Goal: Task Accomplishment & Management: Manage account settings

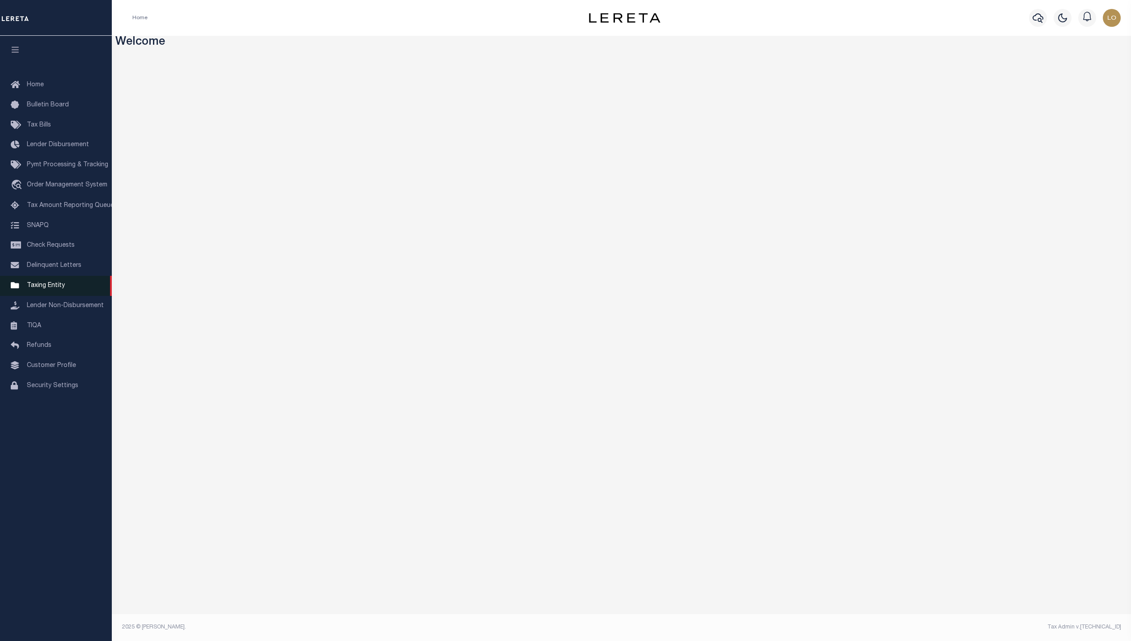
click at [77, 292] on link "Taxing Entity" at bounding box center [56, 286] width 112 height 20
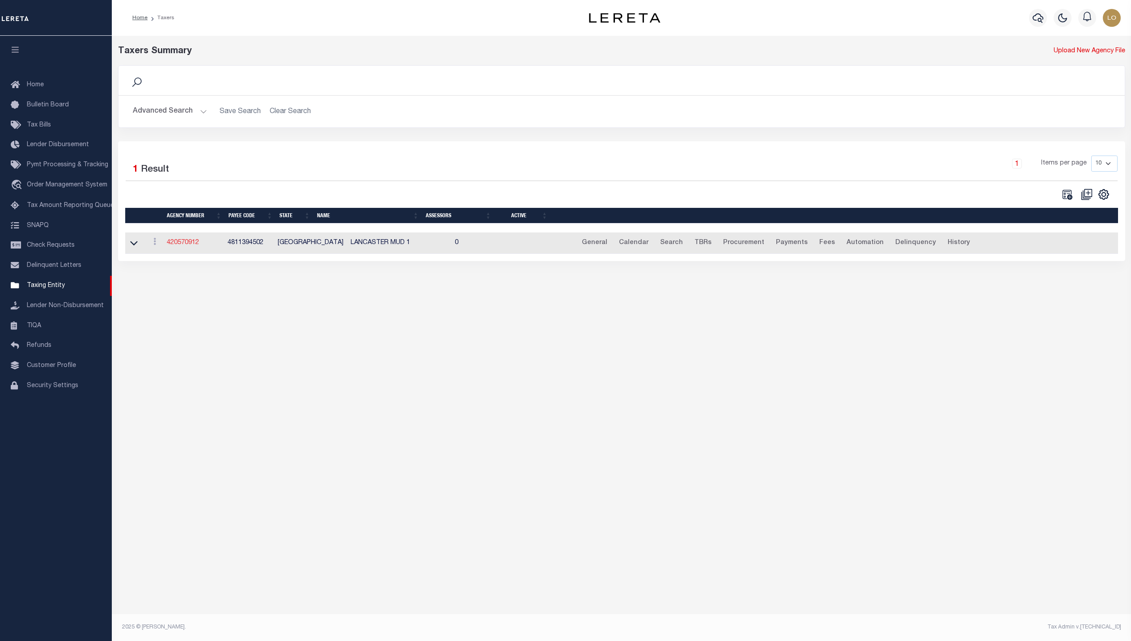
click at [173, 246] on link "420570912" at bounding box center [183, 243] width 32 height 6
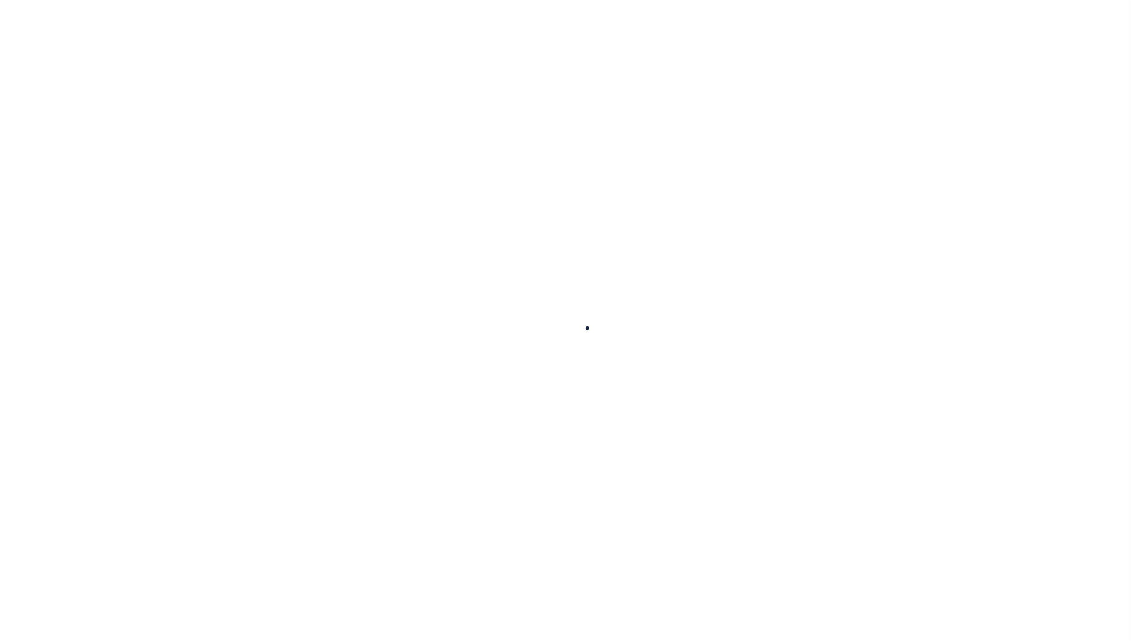
select select
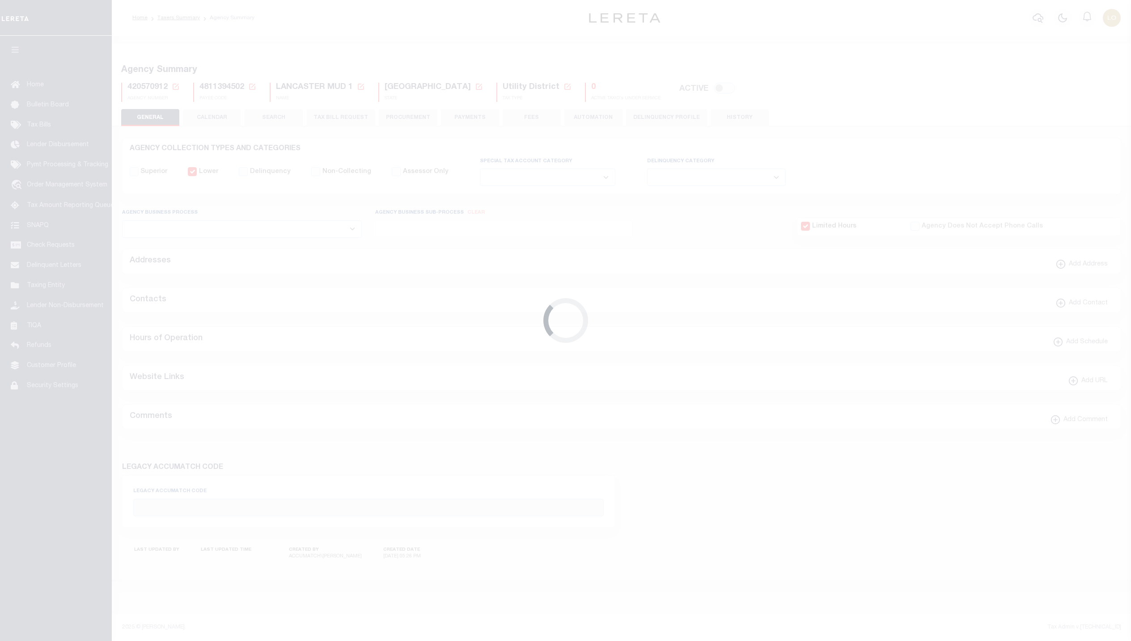
checkbox input "false"
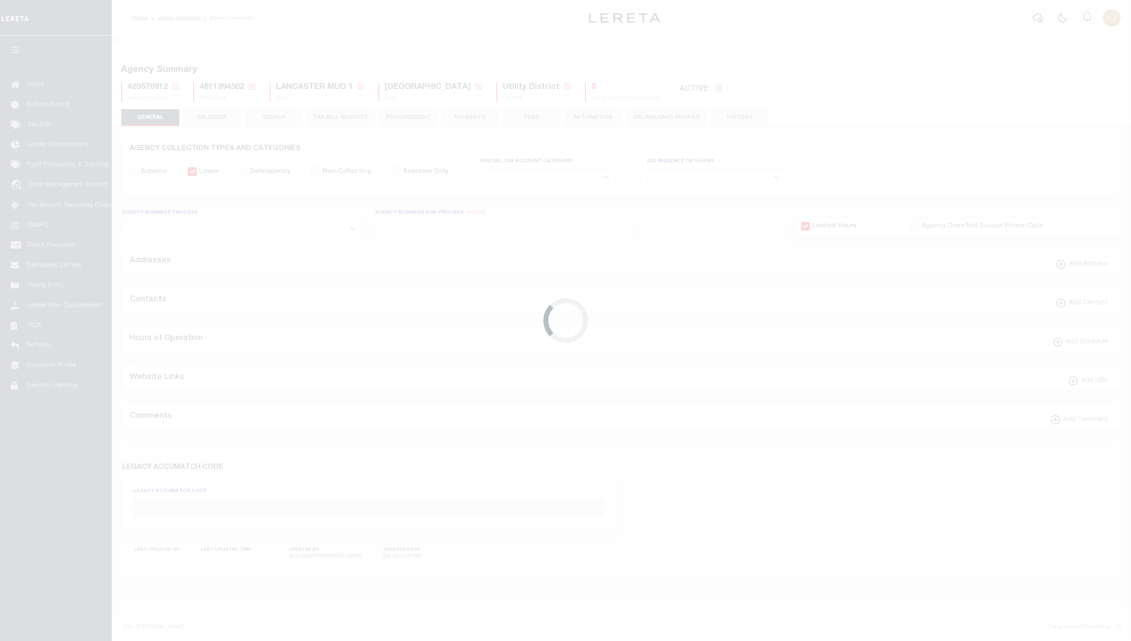
select select "1"
type input "4811394502"
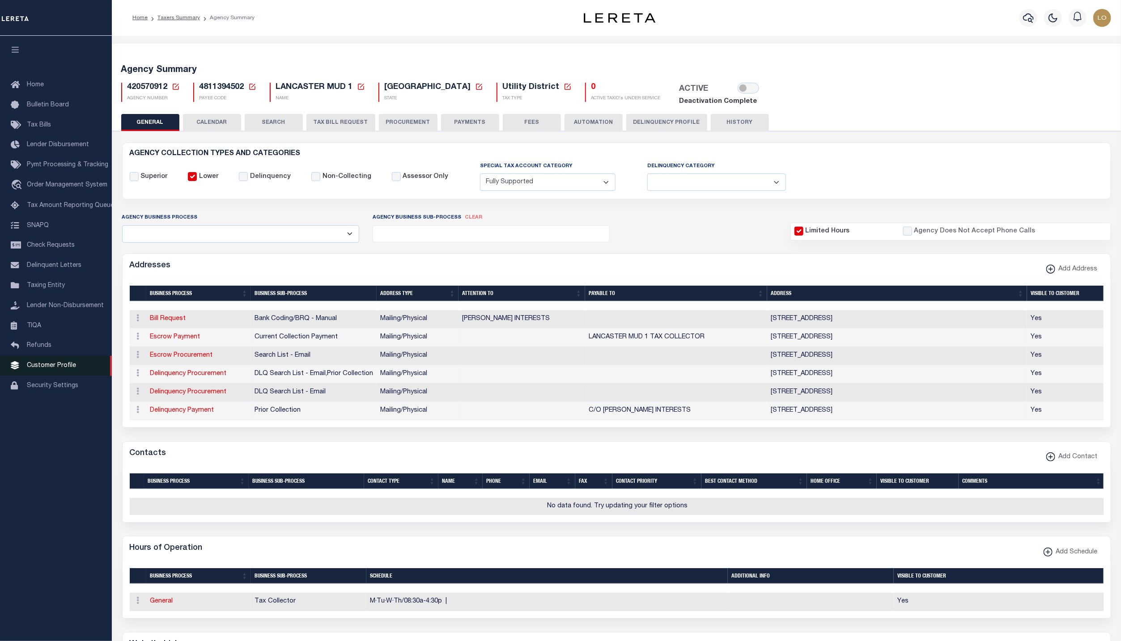
click at [78, 370] on link "Customer Profile" at bounding box center [56, 366] width 112 height 20
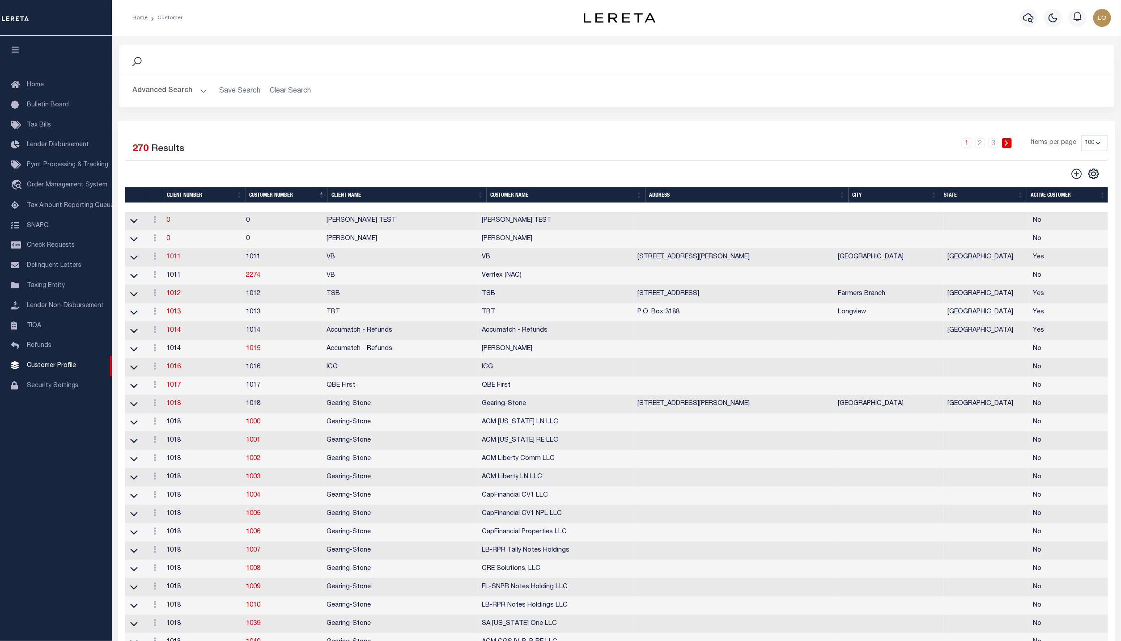
click at [178, 260] on link "1011" at bounding box center [173, 257] width 14 height 6
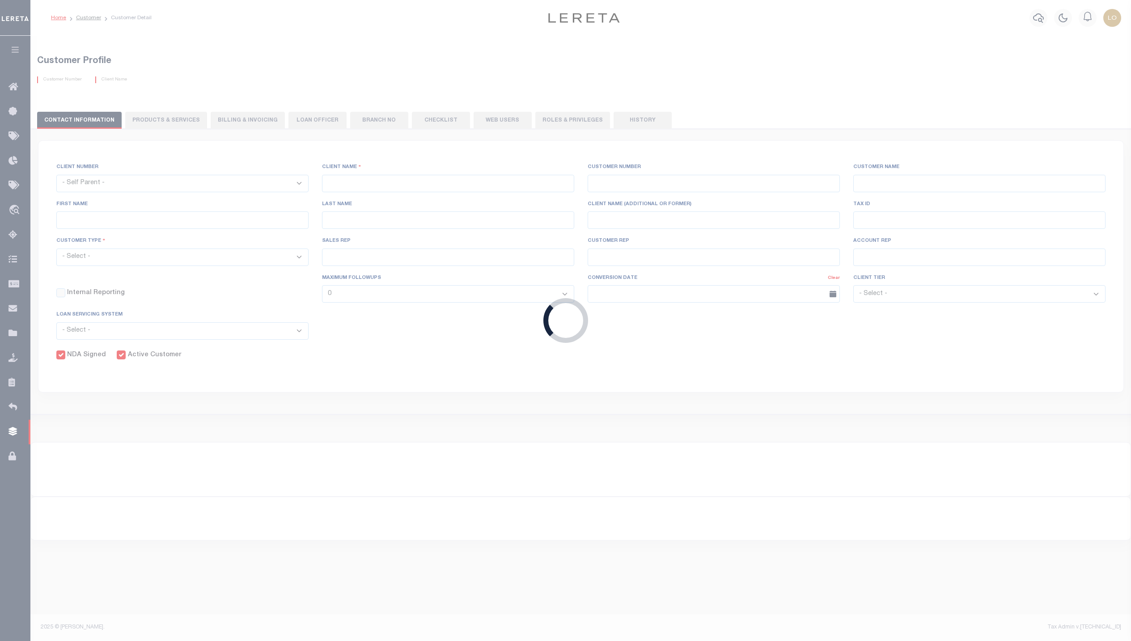
select select
type input "VB"
type input "1011"
type input "VB"
type input "Guy"
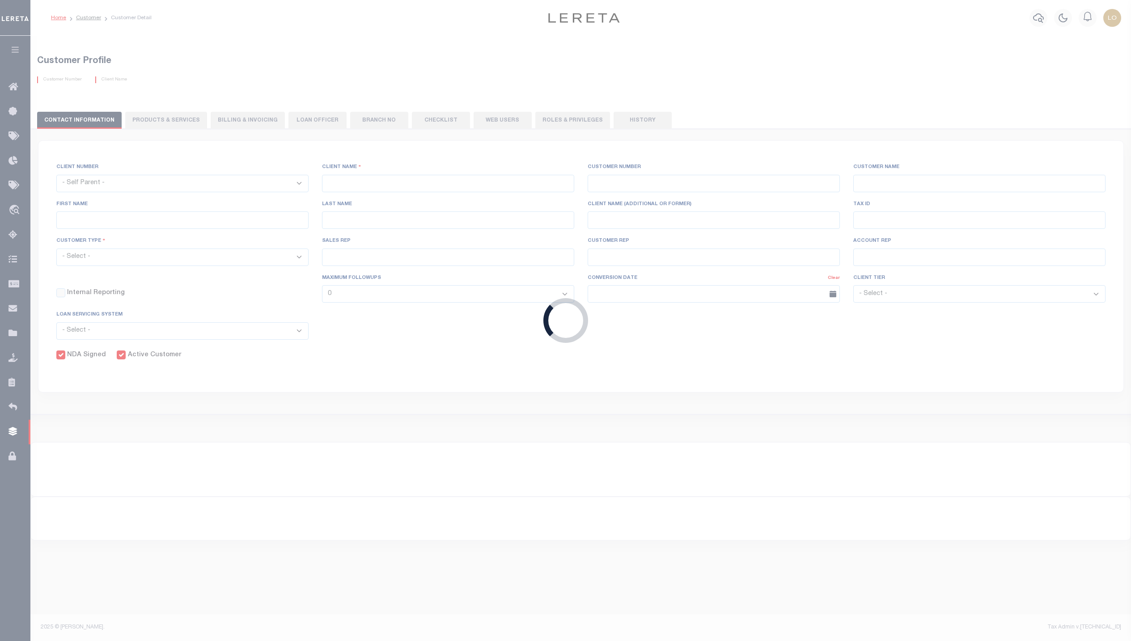
type input "Madison"
select select "Mixed Portfolio"
type input "Paula Kitchens"
type input "Beth Wiebe"
type input "11/17/2022"
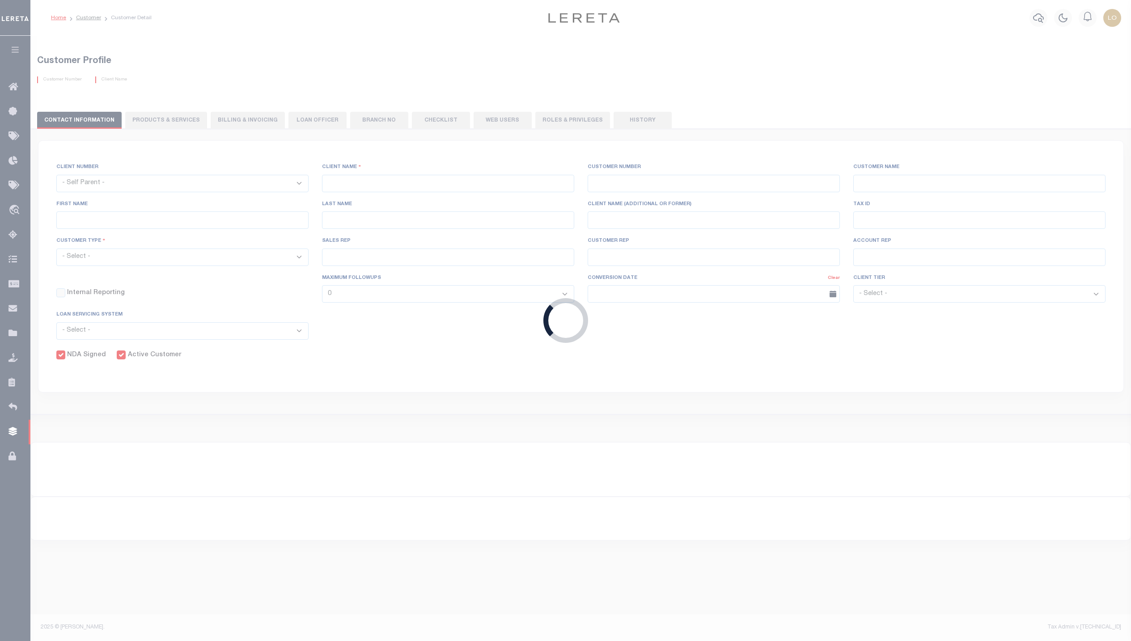
select select "Tier 3"
checkbox input "true"
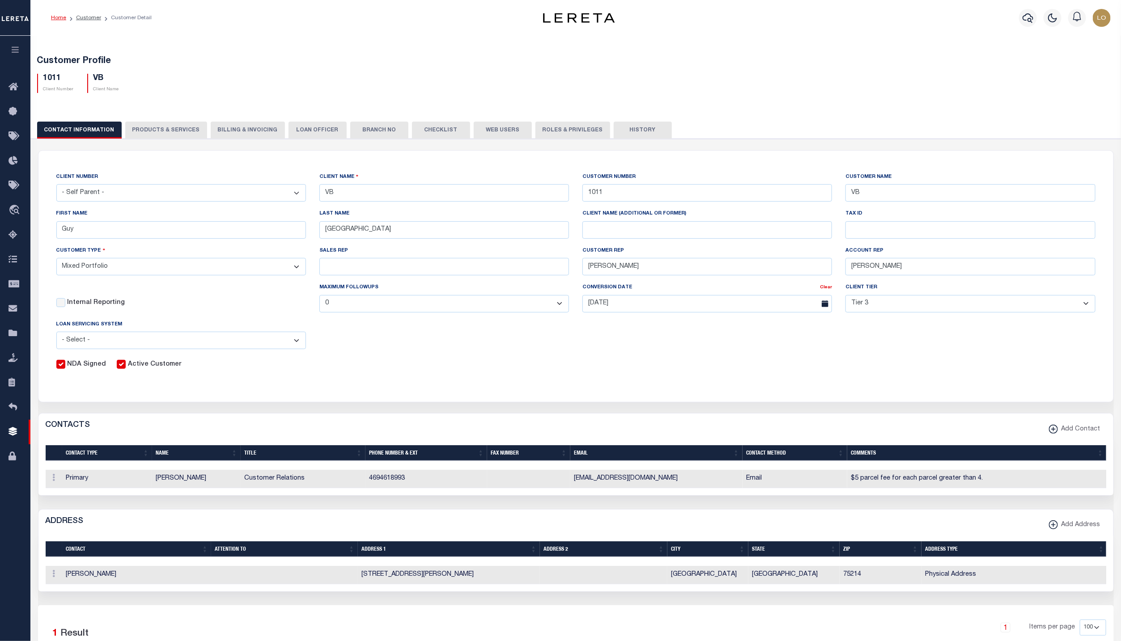
click at [16, 53] on icon "button" at bounding box center [15, 50] width 10 height 8
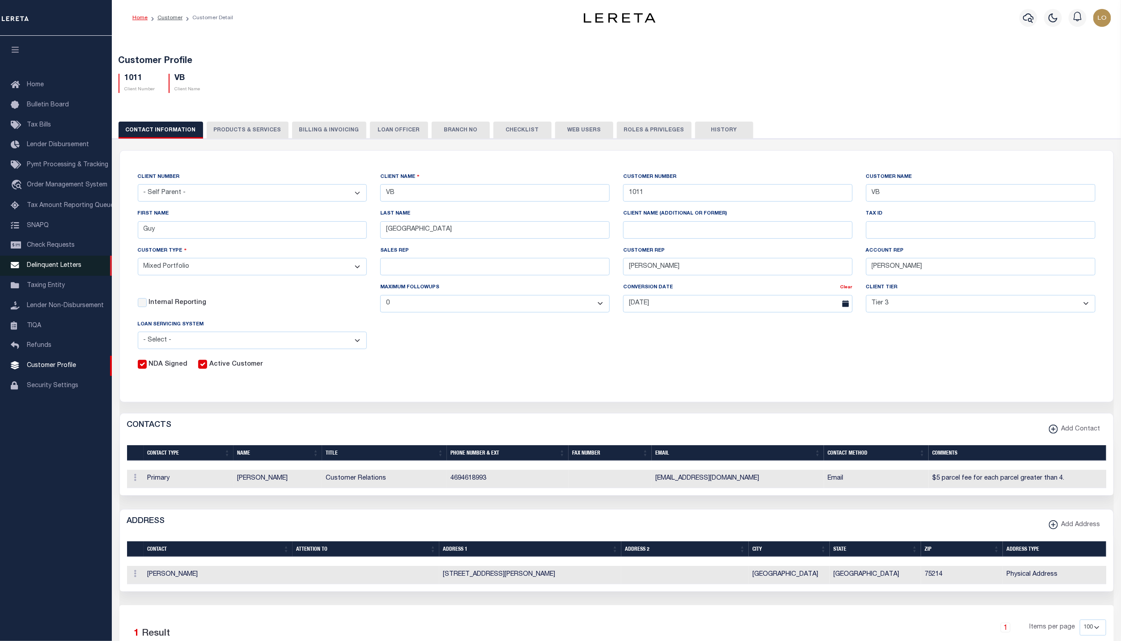
click at [53, 265] on span "Delinquent Letters" at bounding box center [54, 266] width 55 height 6
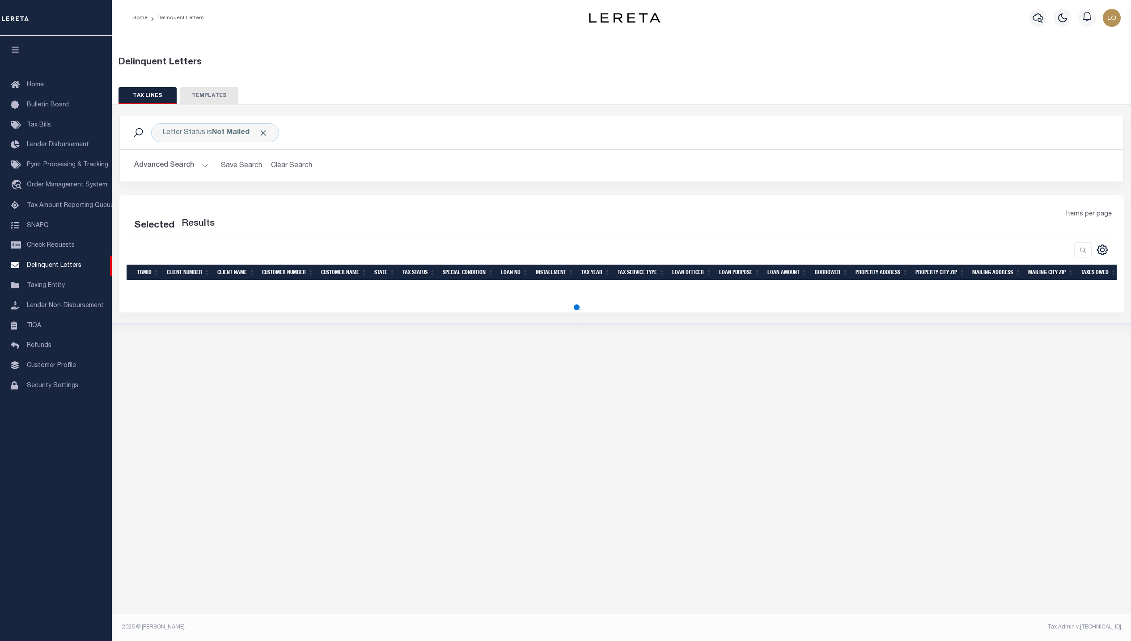
click at [215, 94] on button "TEMPLATES" at bounding box center [209, 95] width 58 height 17
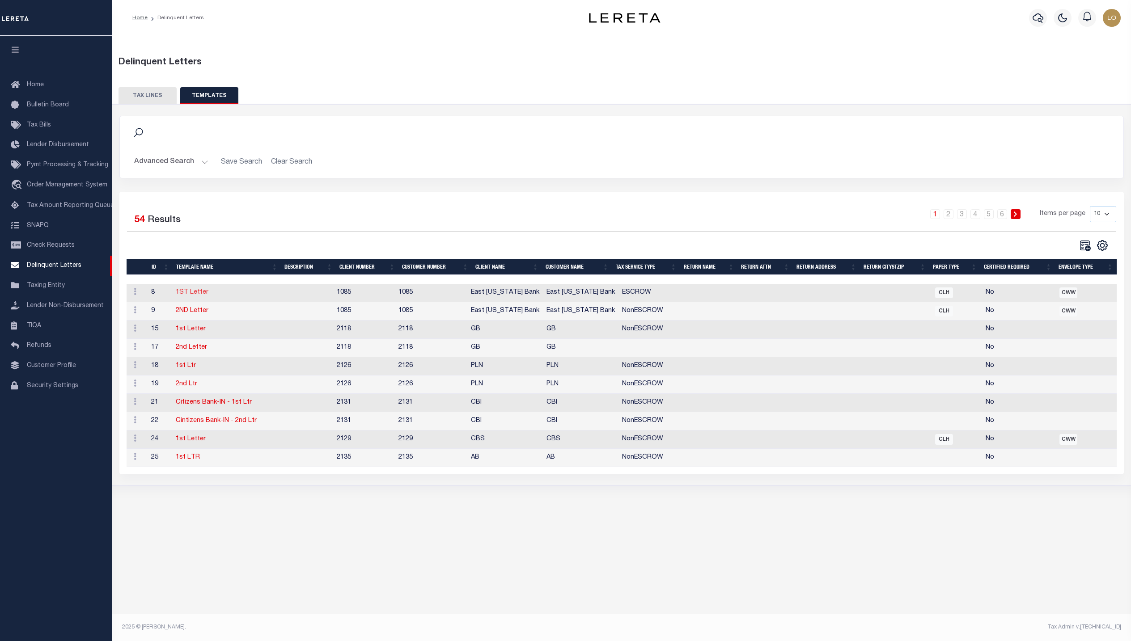
click at [186, 294] on link "1ST Letter" at bounding box center [192, 292] width 33 height 6
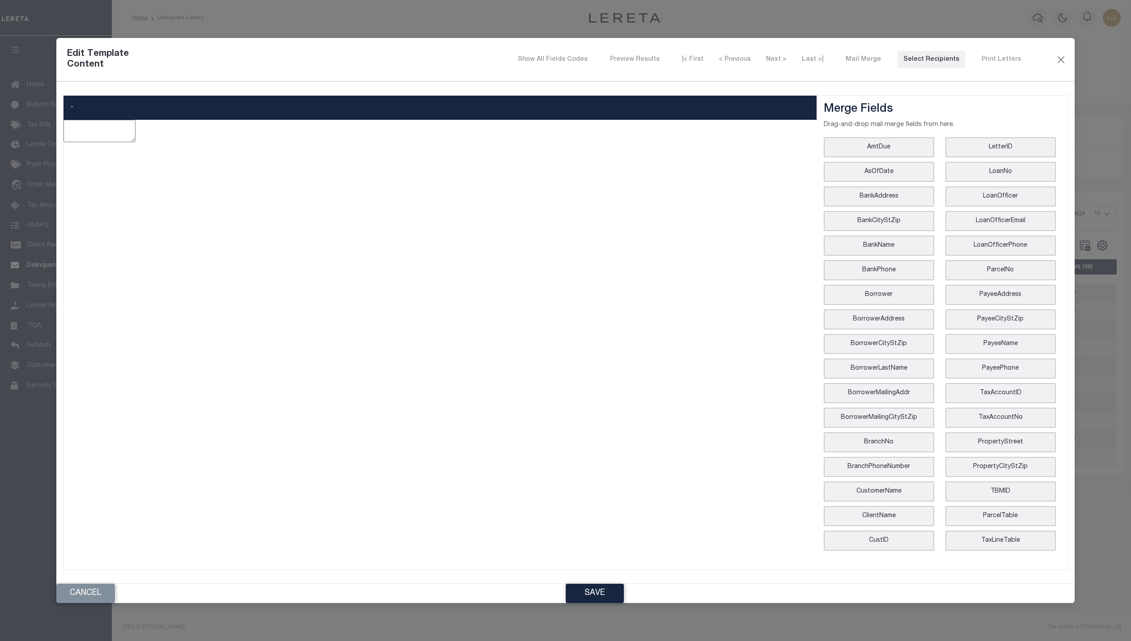
type textarea "<p style="text-align: center;"><img style="float: left;" title="[US_STATE] Bank…"
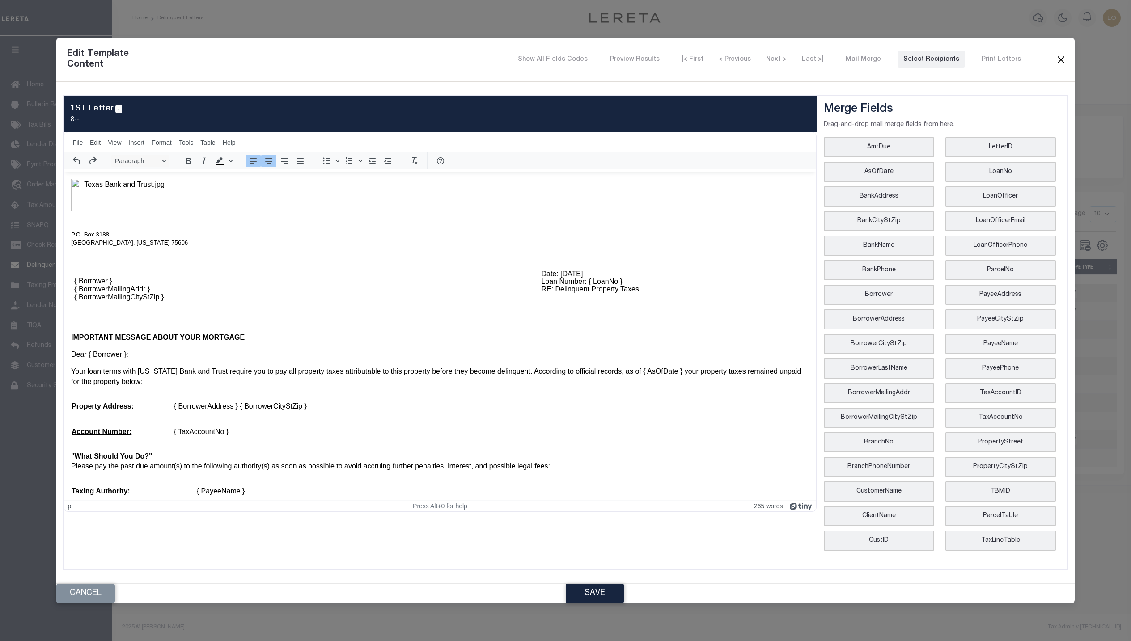
click at [1061, 62] on button "Close" at bounding box center [1060, 60] width 11 height 12
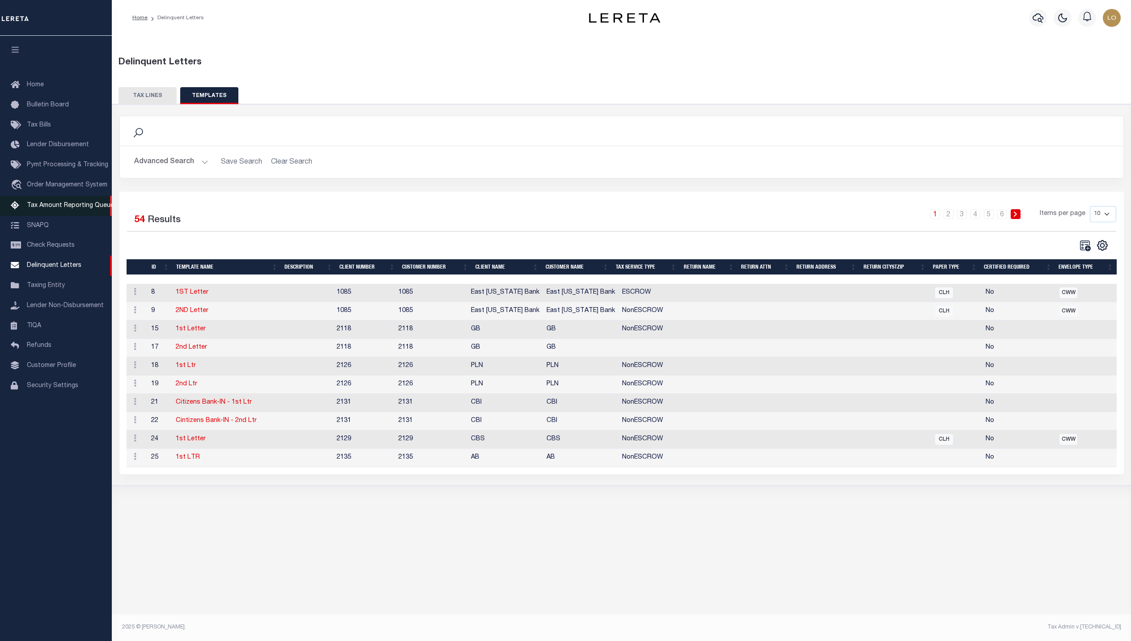
click at [56, 212] on link "Tax Amount Reporting Queue" at bounding box center [56, 206] width 112 height 20
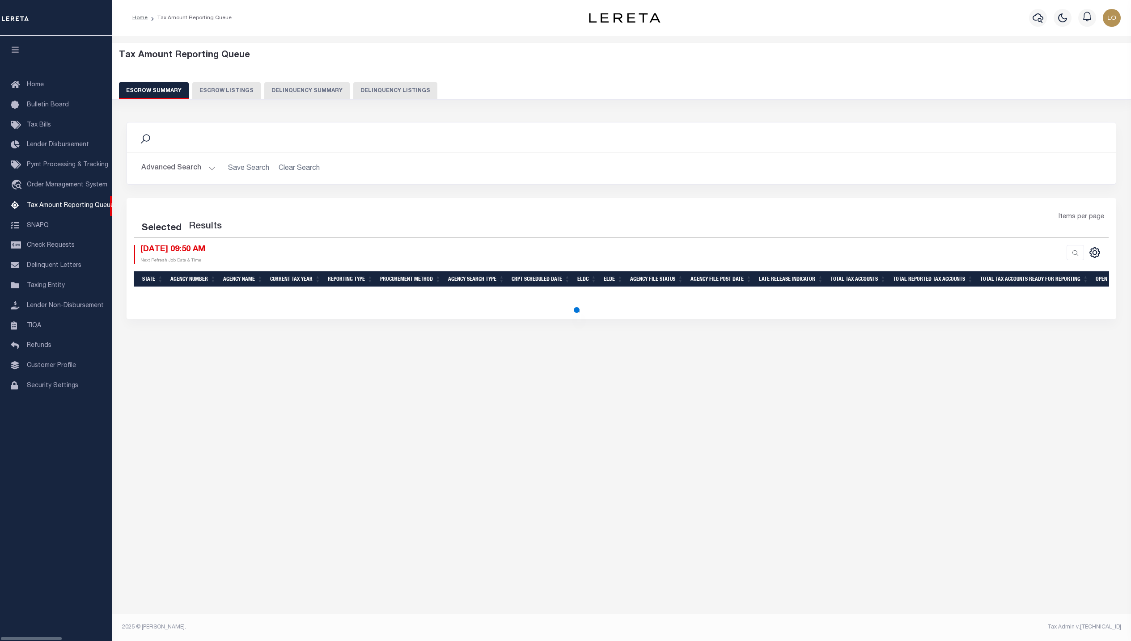
select select "100"
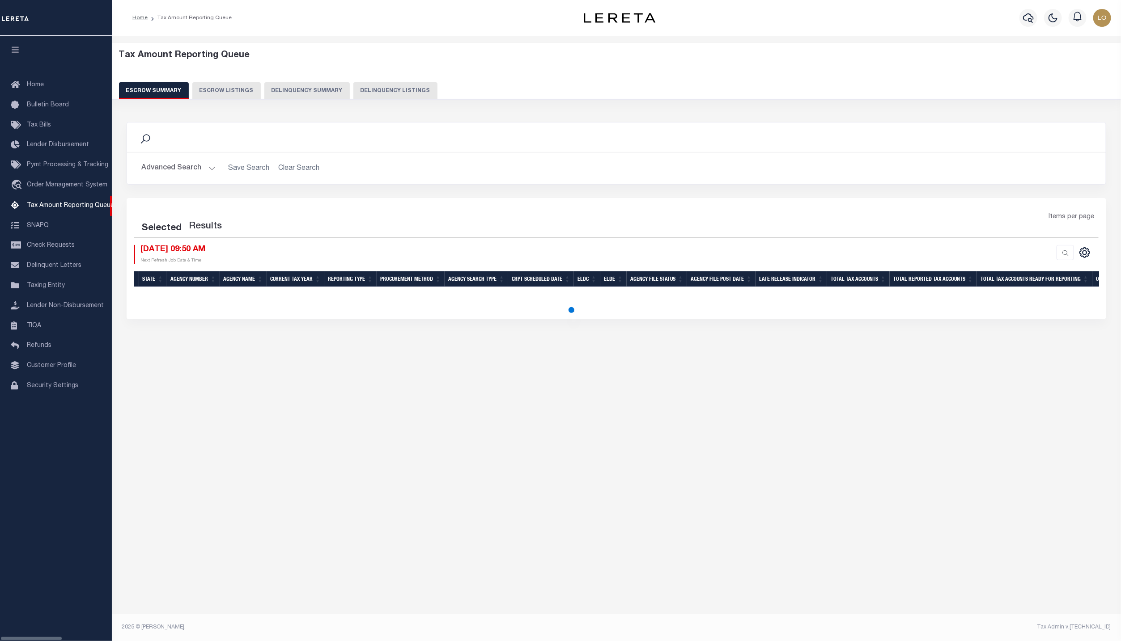
select select "100"
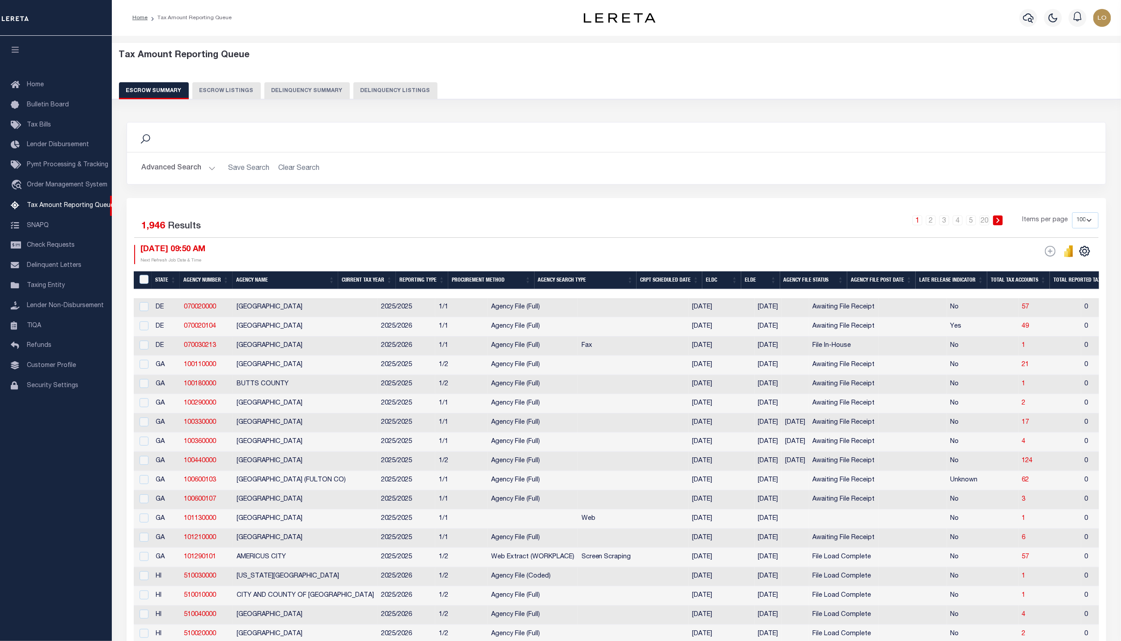
click at [231, 90] on button "Escrow Listings" at bounding box center [226, 90] width 68 height 17
select select "100"
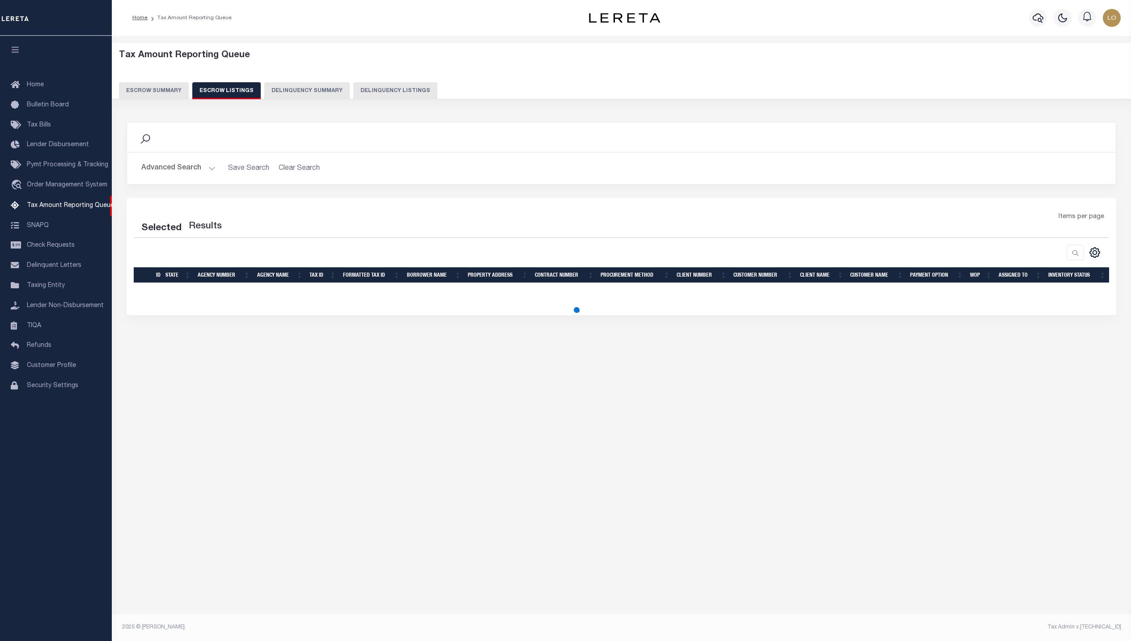
select select "100"
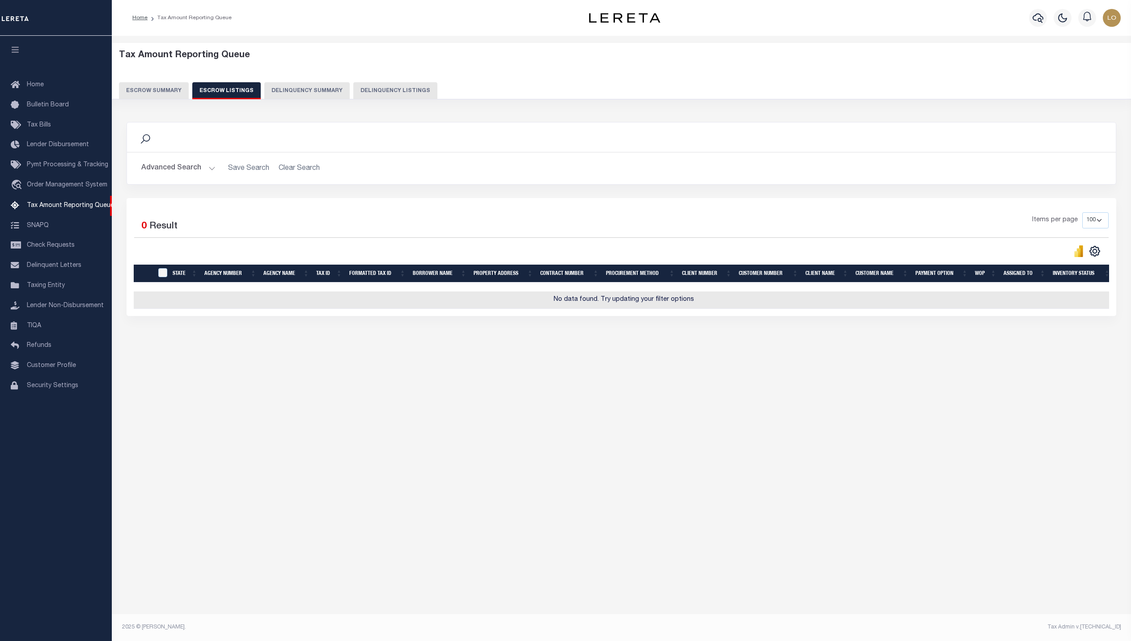
click at [288, 89] on button "Delinquency Summary" at bounding box center [306, 90] width 85 height 17
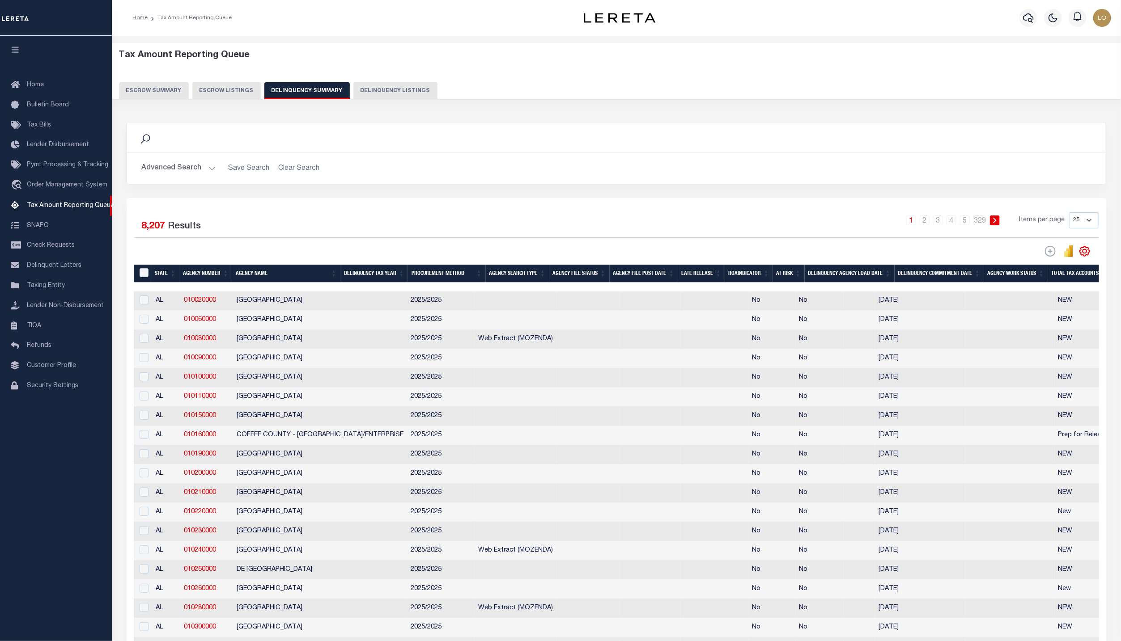
click at [376, 94] on button "Delinquency Listings" at bounding box center [395, 90] width 84 height 17
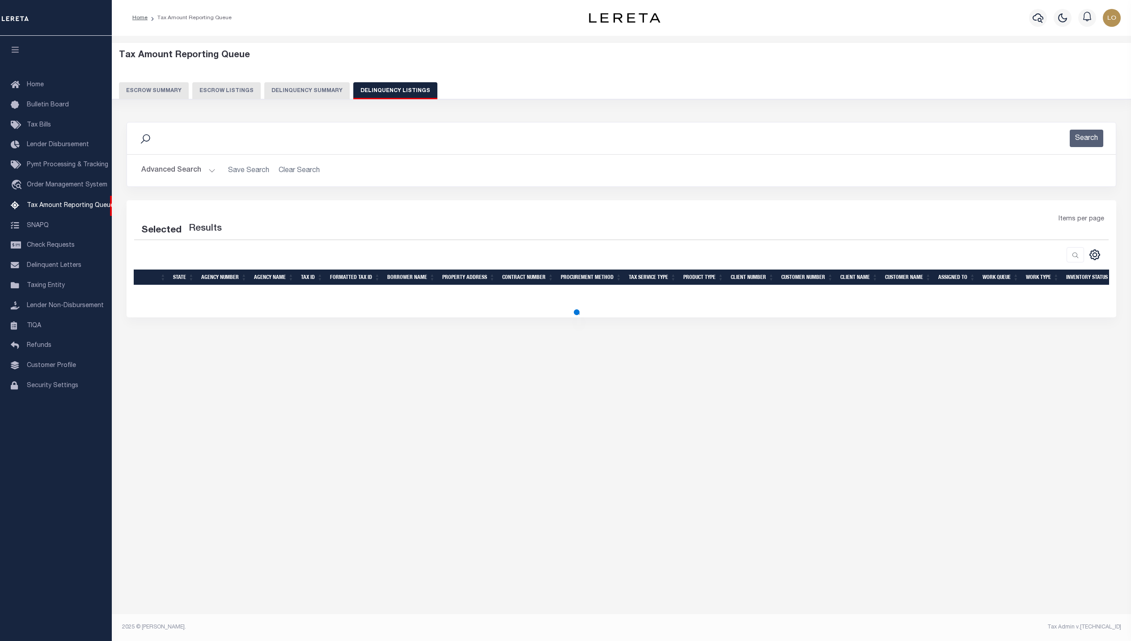
click at [155, 86] on button "Escrow Summary" at bounding box center [154, 90] width 70 height 17
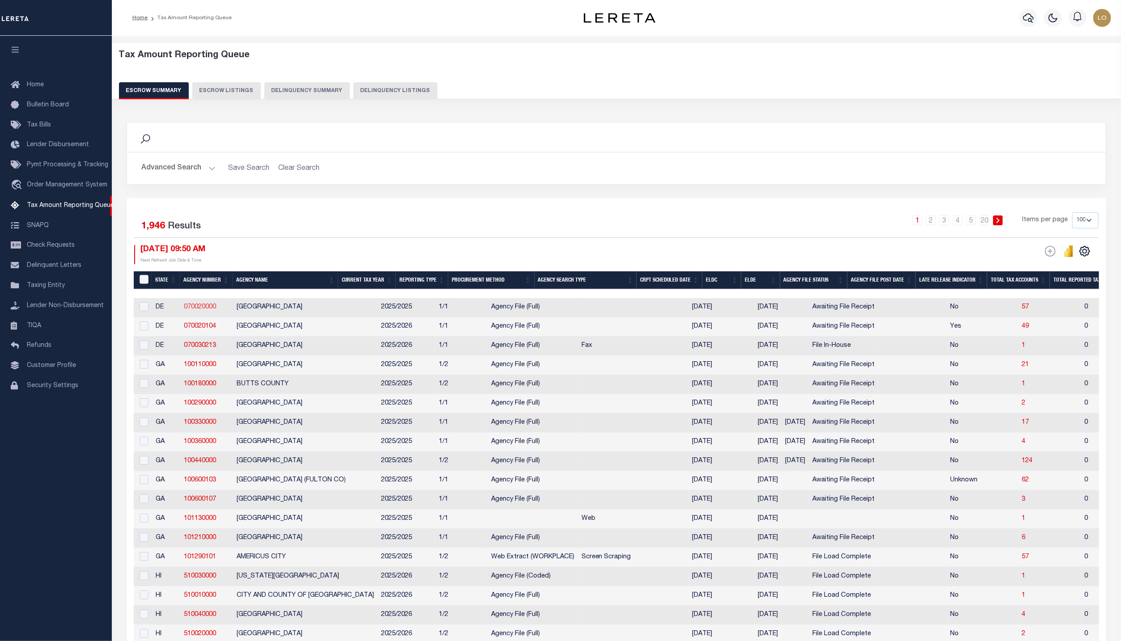
click at [205, 309] on link "070020000" at bounding box center [200, 307] width 32 height 6
checkbox input "true"
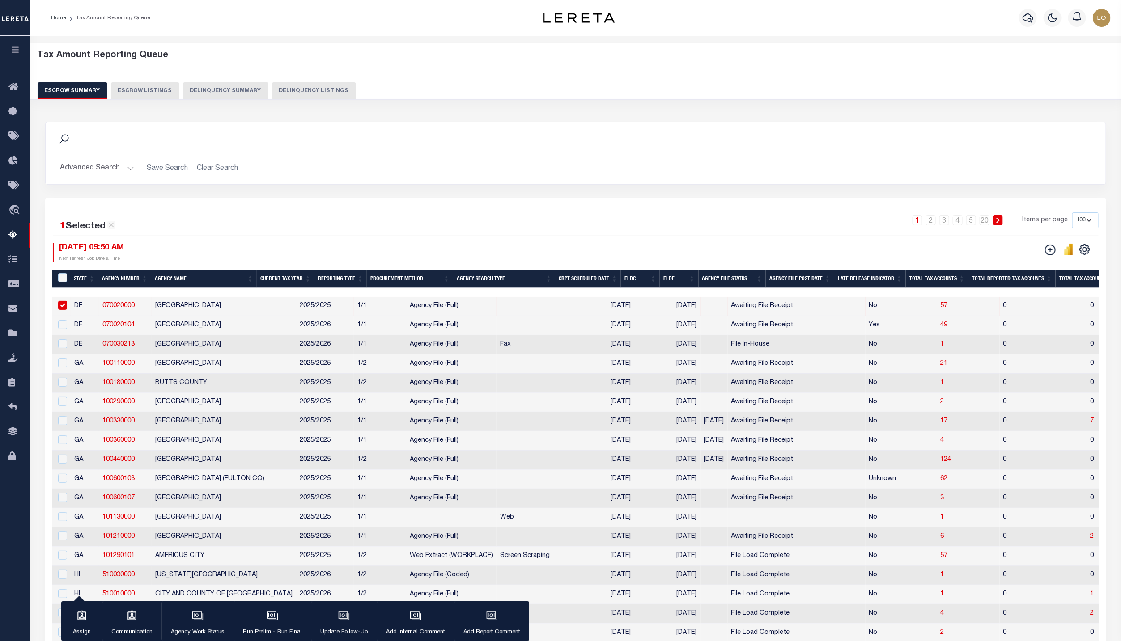
click at [17, 52] on icon "button" at bounding box center [15, 50] width 10 height 8
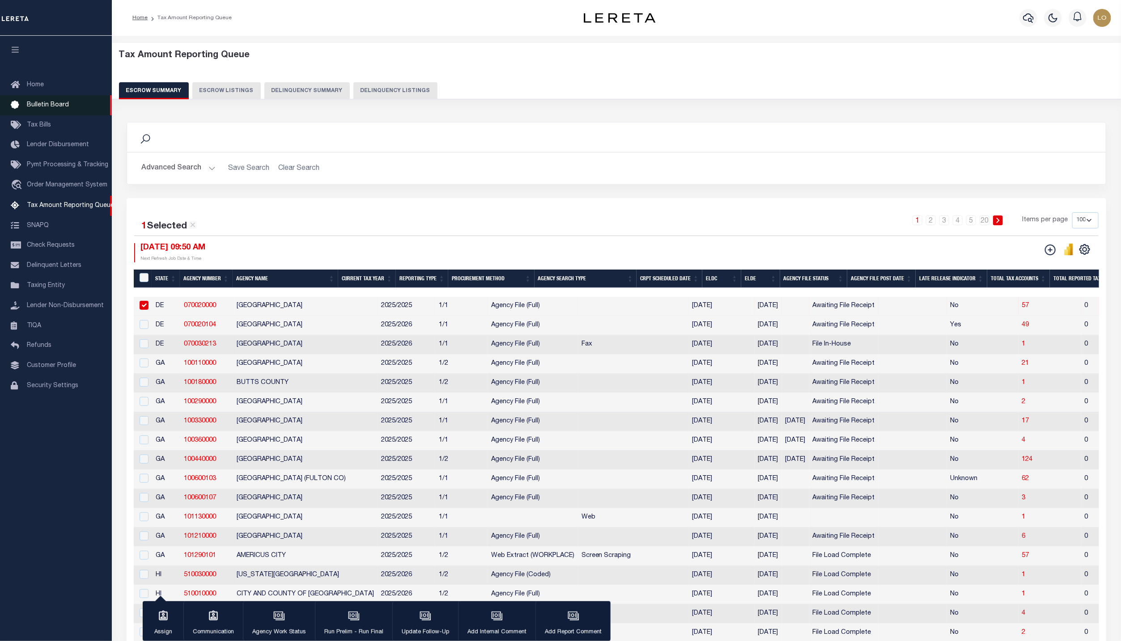
click at [42, 113] on link "Bulletin Board" at bounding box center [56, 105] width 112 height 20
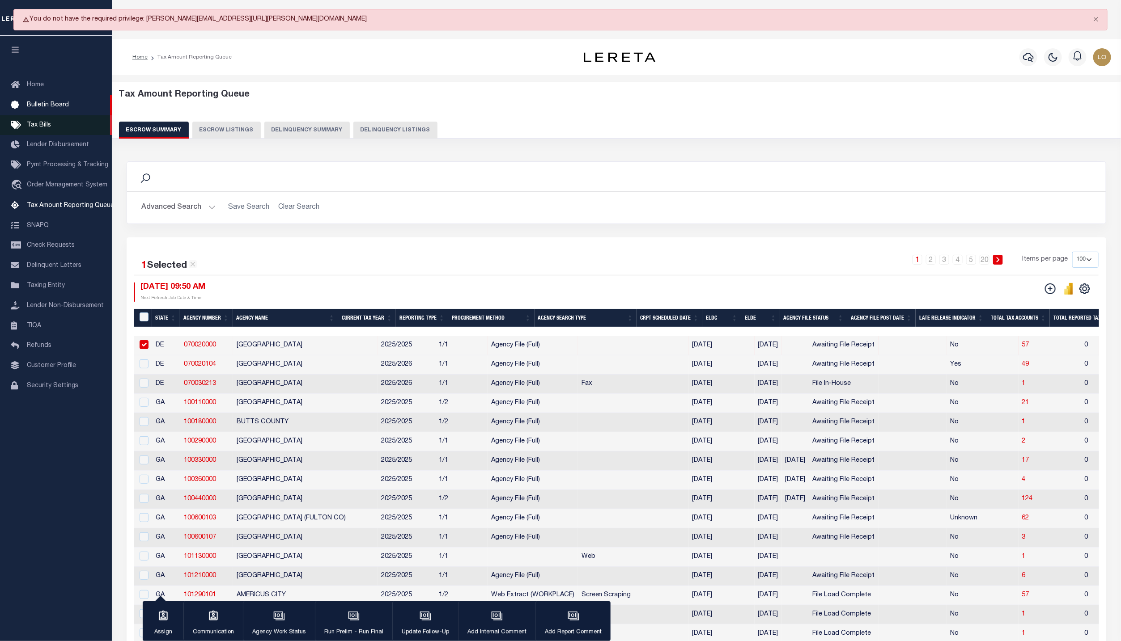
click at [45, 123] on span "Tax Bills" at bounding box center [39, 125] width 24 height 6
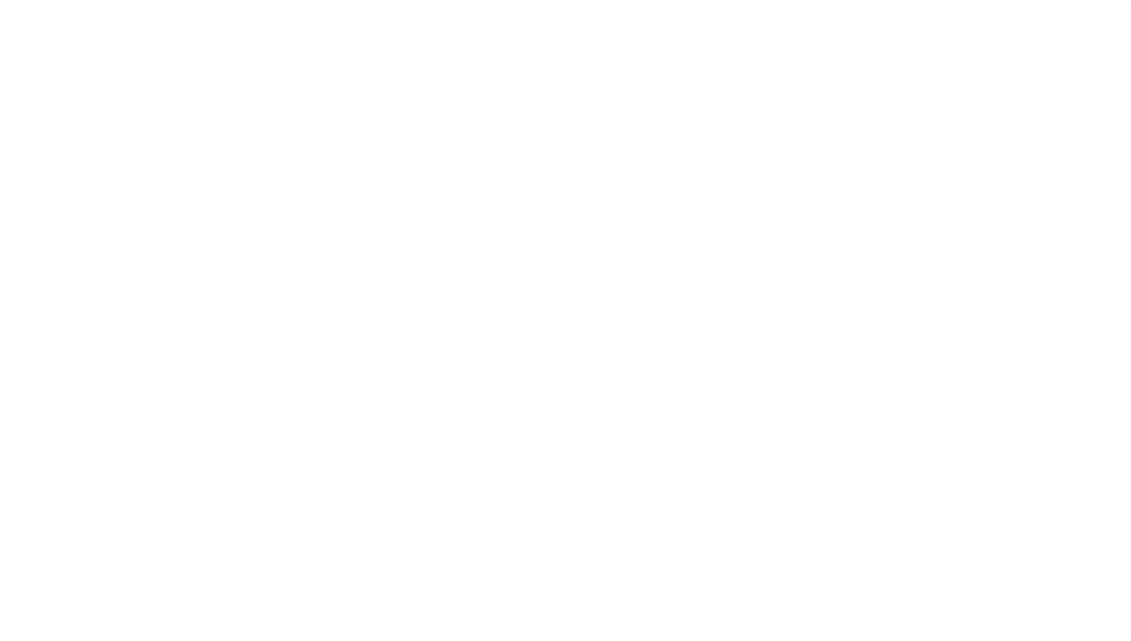
select select
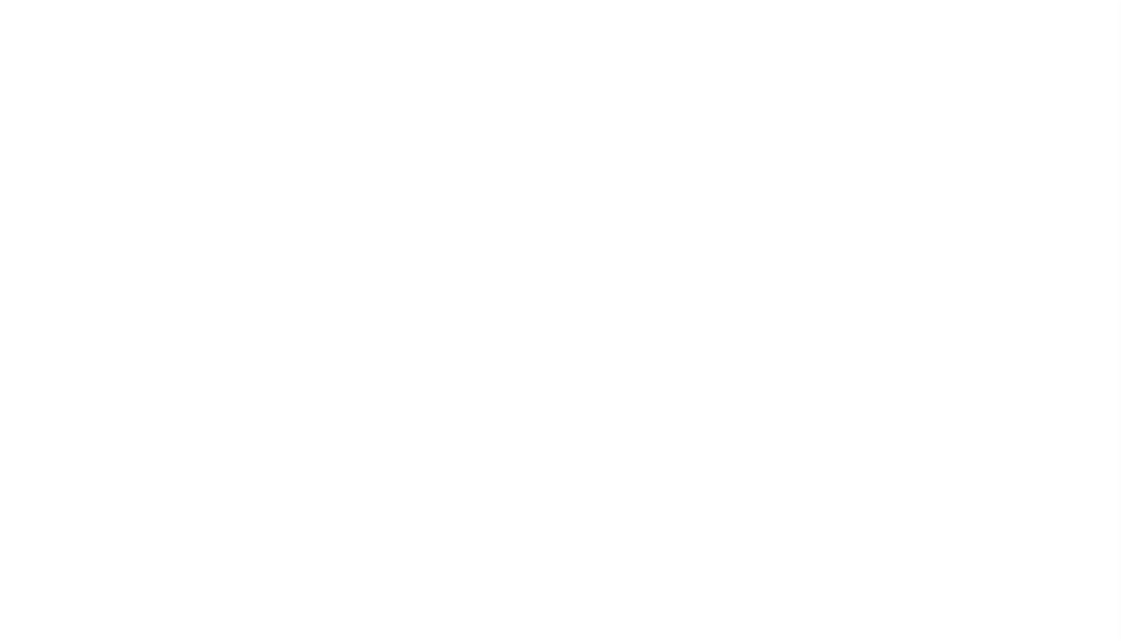
checkbox input "false"
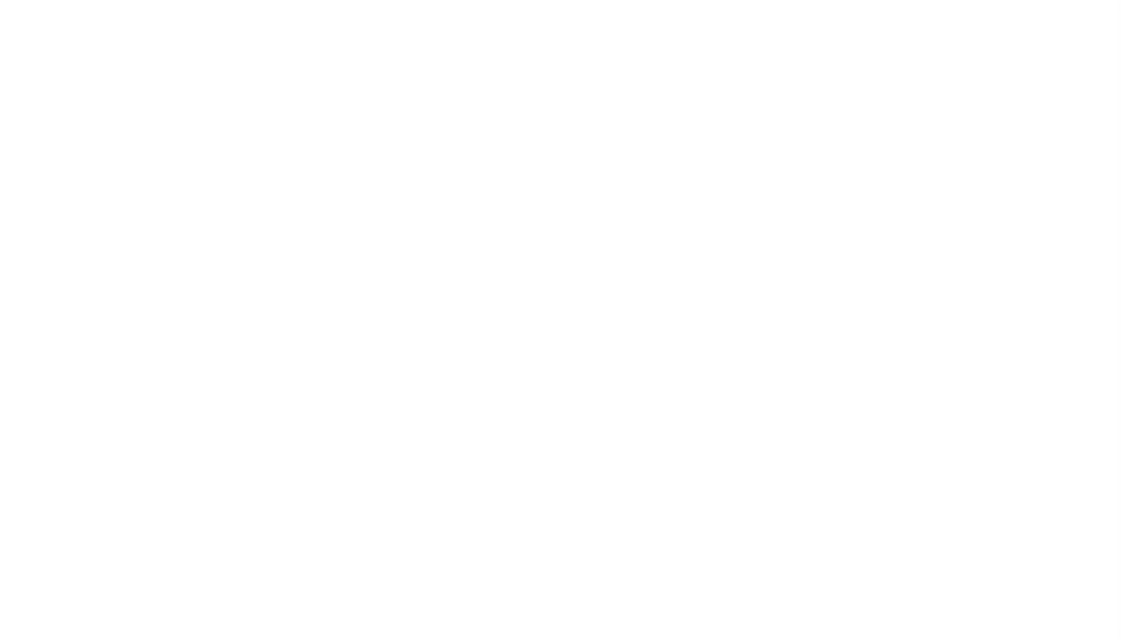
type input "1000300000"
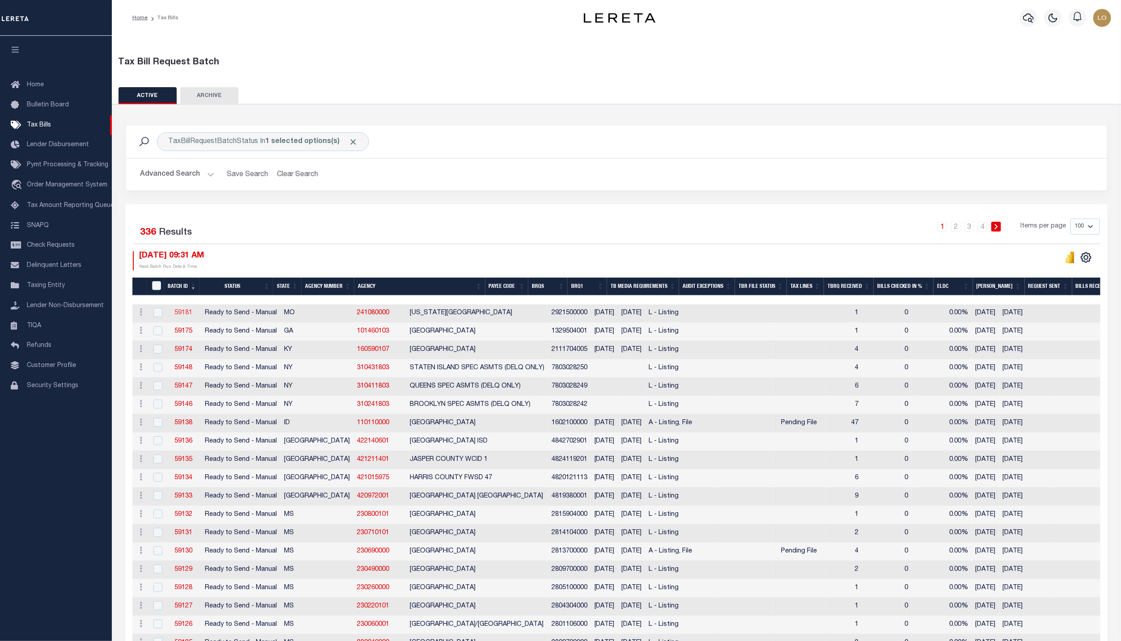
click at [184, 316] on link "59181" at bounding box center [183, 313] width 18 height 6
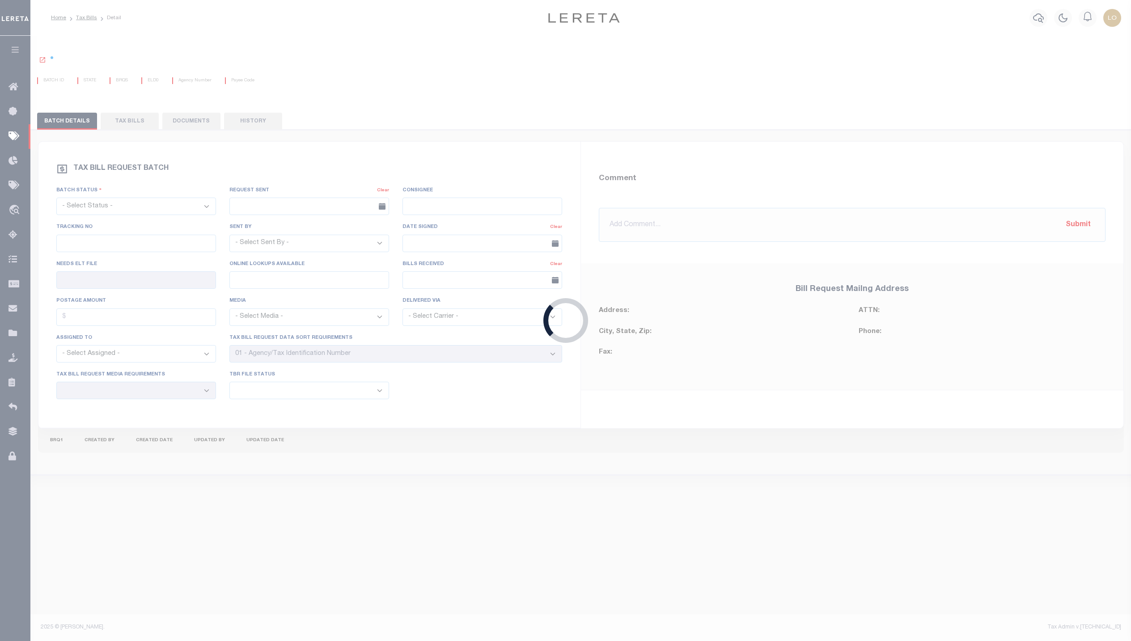
select select "RTS"
type input "No"
select select "20"
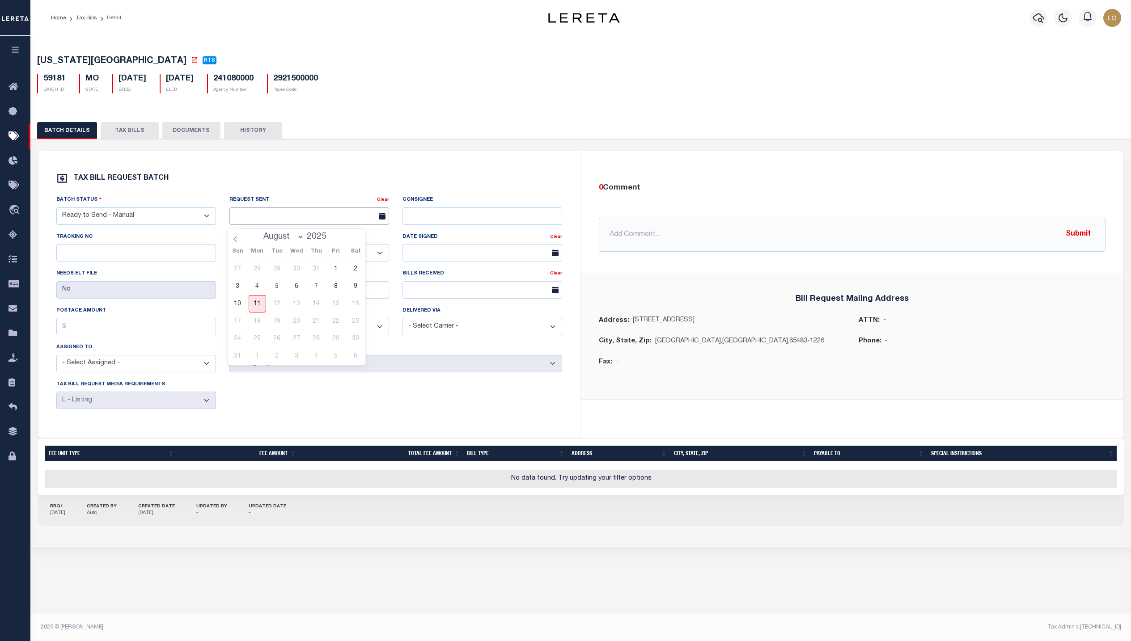
click at [251, 223] on input "text" at bounding box center [309, 216] width 160 height 17
click at [274, 301] on span "12" at bounding box center [276, 303] width 17 height 17
click at [275, 291] on span "5" at bounding box center [276, 286] width 17 height 17
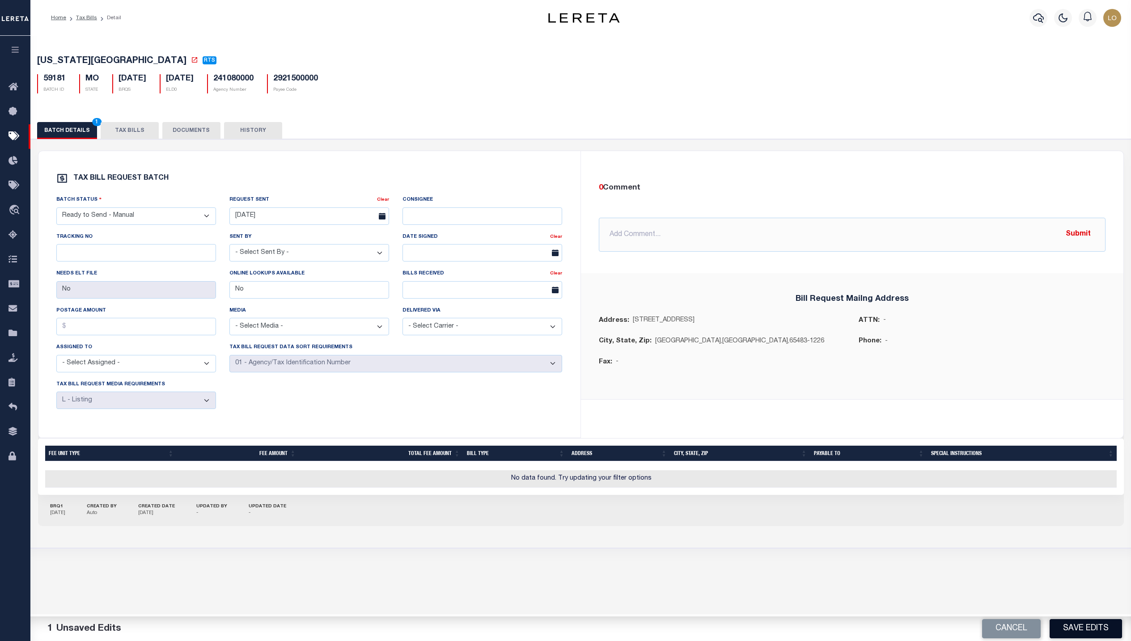
click at [1087, 624] on button "Save Edits" at bounding box center [1086, 628] width 72 height 19
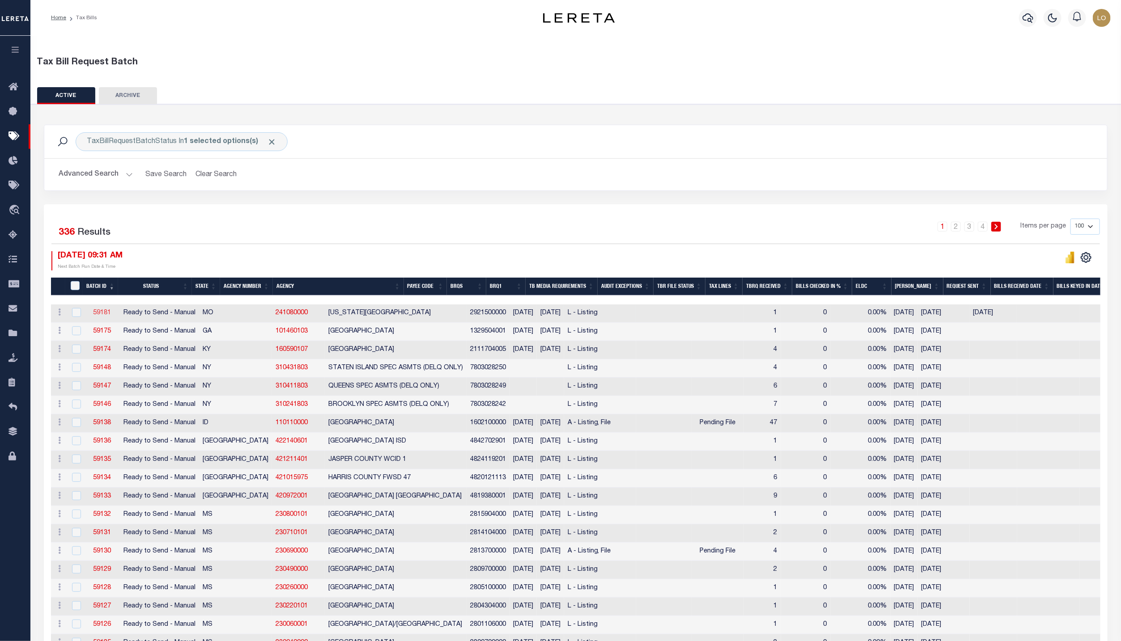
click at [96, 316] on link "59181" at bounding box center [102, 313] width 18 height 6
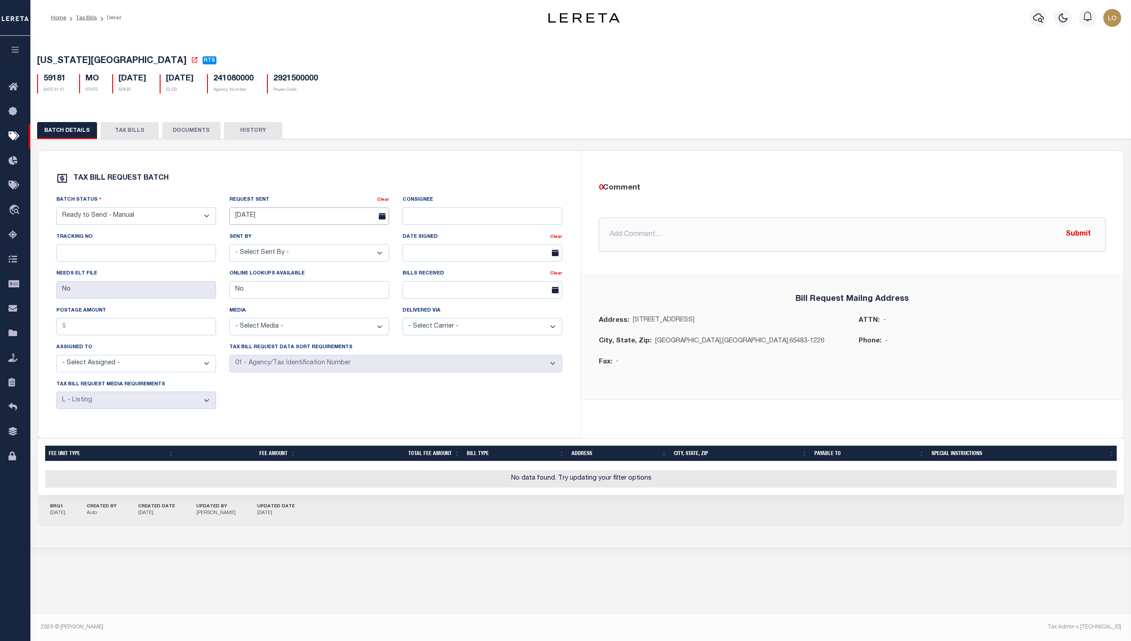
click at [310, 218] on input "[DATE]" at bounding box center [309, 216] width 160 height 17
click at [291, 289] on span "6" at bounding box center [297, 286] width 17 height 17
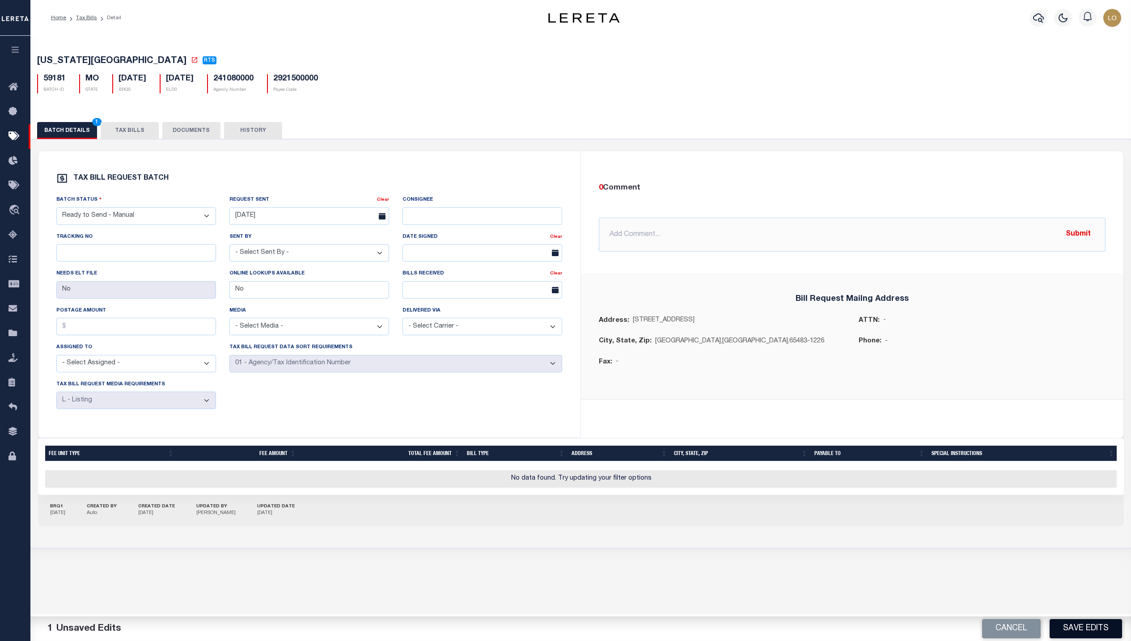
click at [1076, 624] on button "Save Edits" at bounding box center [1086, 628] width 72 height 19
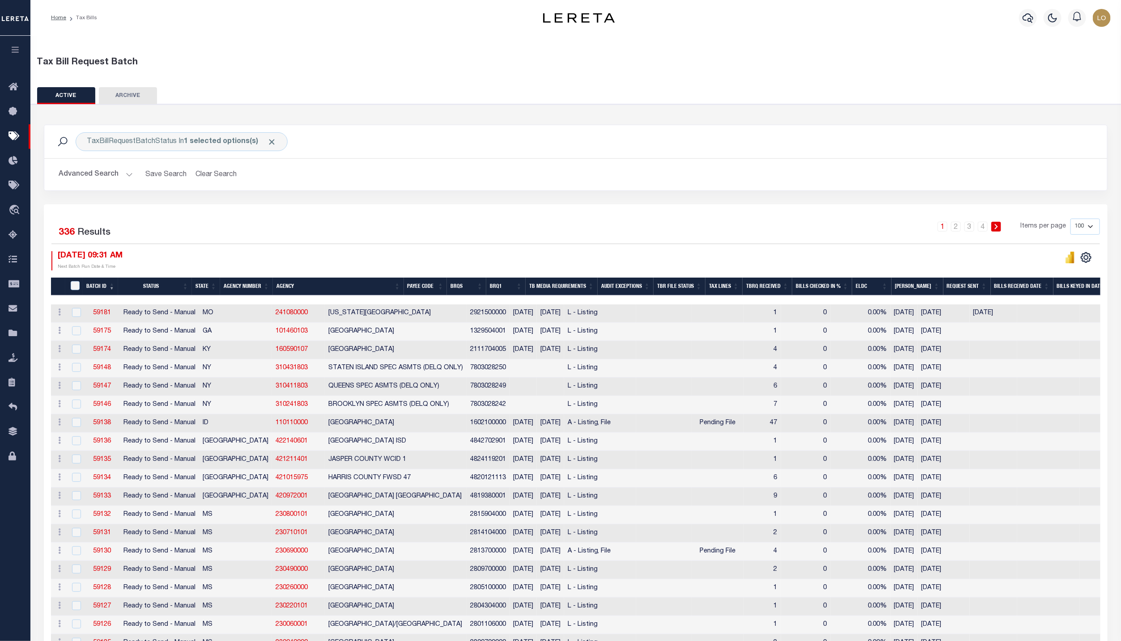
click at [75, 99] on button "ACTIVE" at bounding box center [66, 95] width 58 height 17
click at [98, 316] on link "59181" at bounding box center [102, 313] width 18 height 6
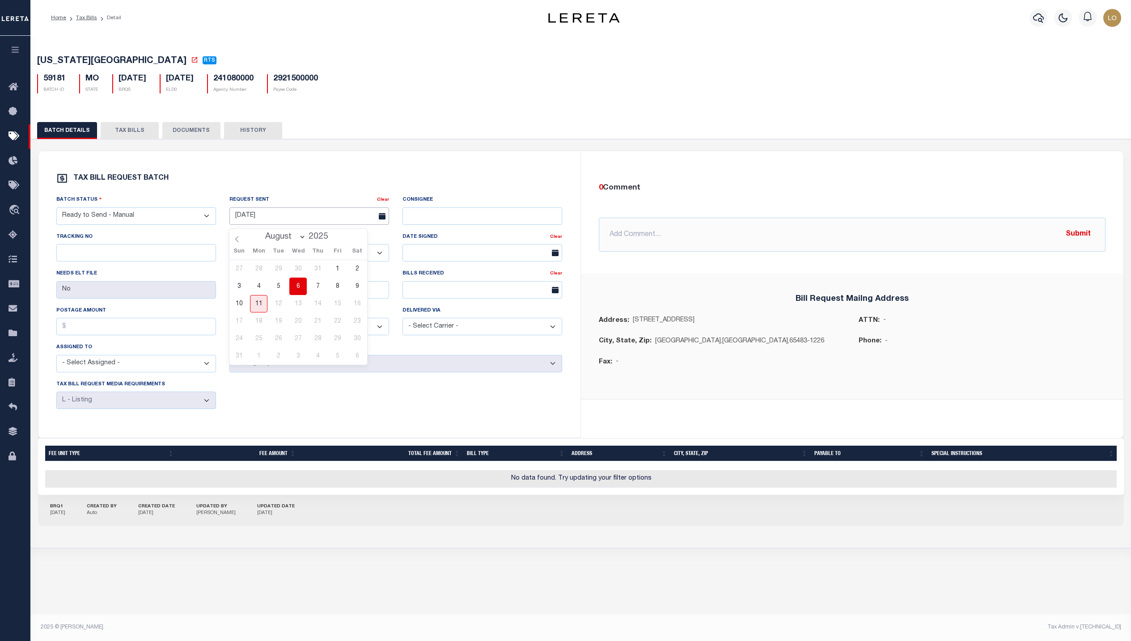
click at [363, 219] on input "08/06/2025" at bounding box center [309, 216] width 160 height 17
click at [333, 288] on span "8" at bounding box center [337, 286] width 17 height 17
type input "[DATE]"
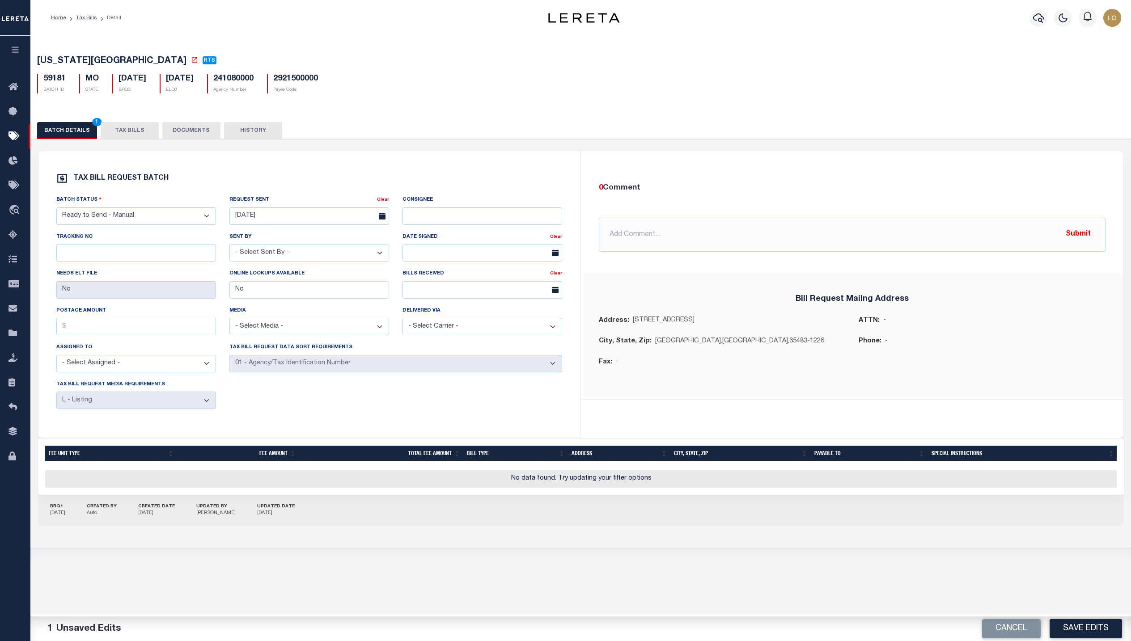
click at [1080, 568] on div "TEXAS COUNTY RTS 59181 BATCH ID MO STATE 08/08/2025 1" at bounding box center [580, 306] width 1101 height 540
click at [1099, 631] on button "Save Edits" at bounding box center [1086, 628] width 72 height 19
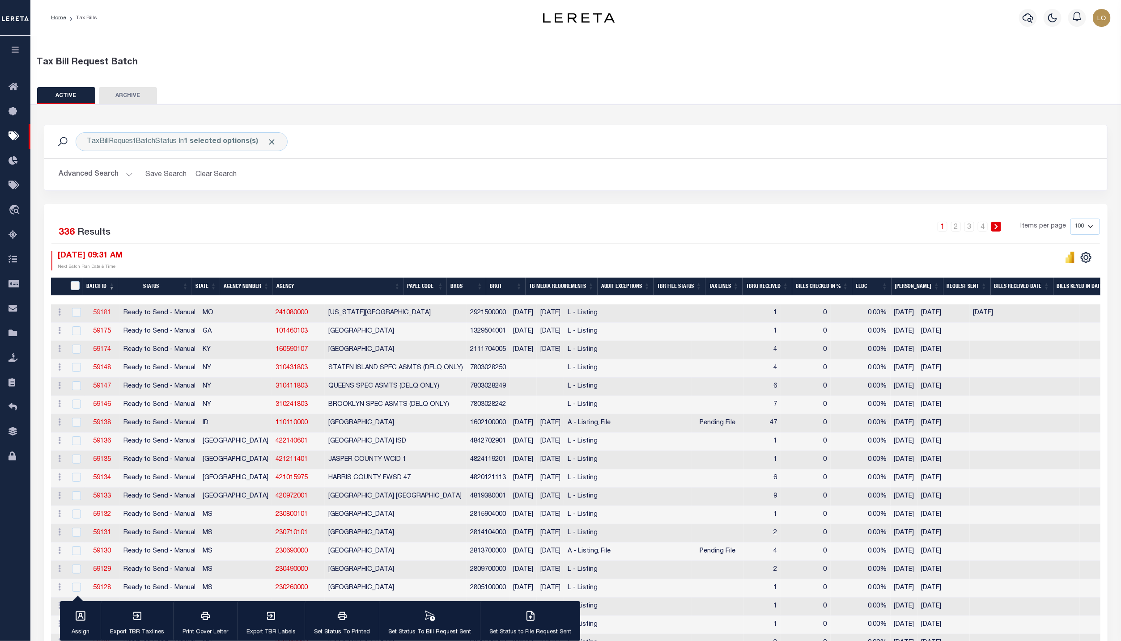
click at [100, 316] on link "59181" at bounding box center [102, 313] width 18 height 6
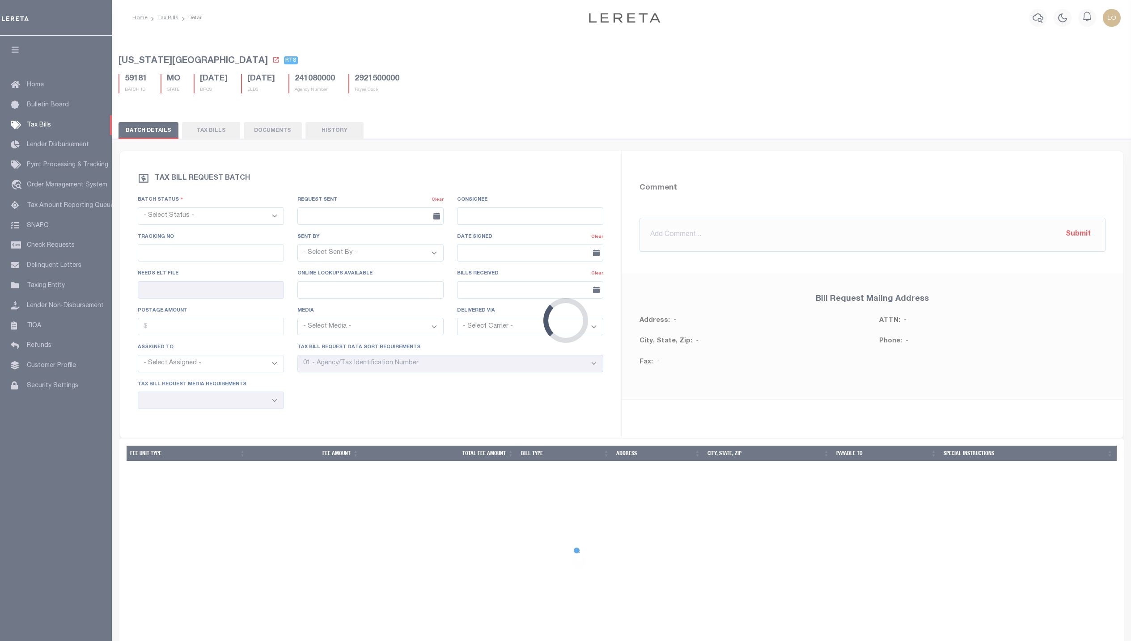
select select "RTS"
type input "[DATE]"
type input "No"
select select "20"
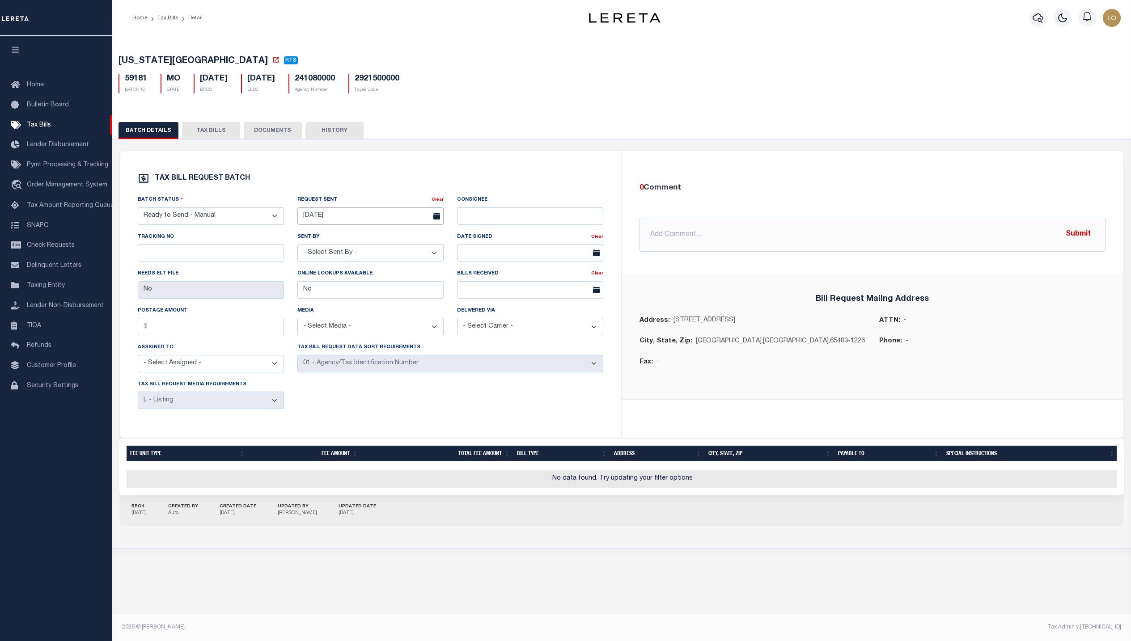
click at [409, 225] on input "[DATE]" at bounding box center [370, 216] width 146 height 17
click at [346, 288] on span "5" at bounding box center [344, 286] width 17 height 17
type input "[DATE]"
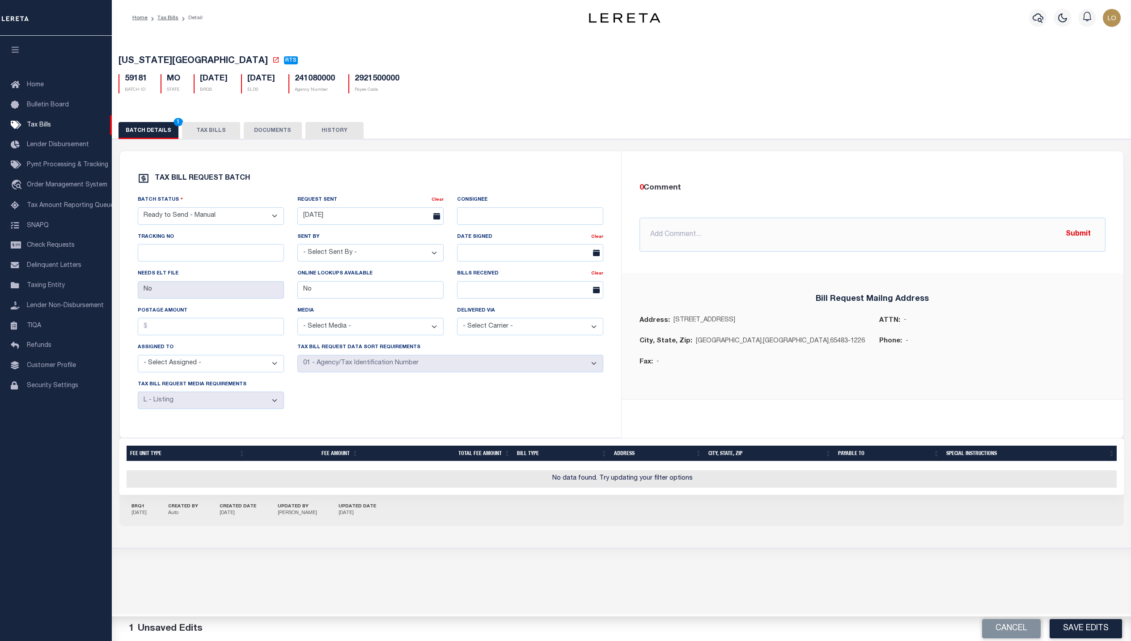
click at [1088, 618] on div "Cancel Save Edits" at bounding box center [877, 629] width 510 height 25
click at [1096, 624] on button "Save Edits" at bounding box center [1086, 628] width 72 height 19
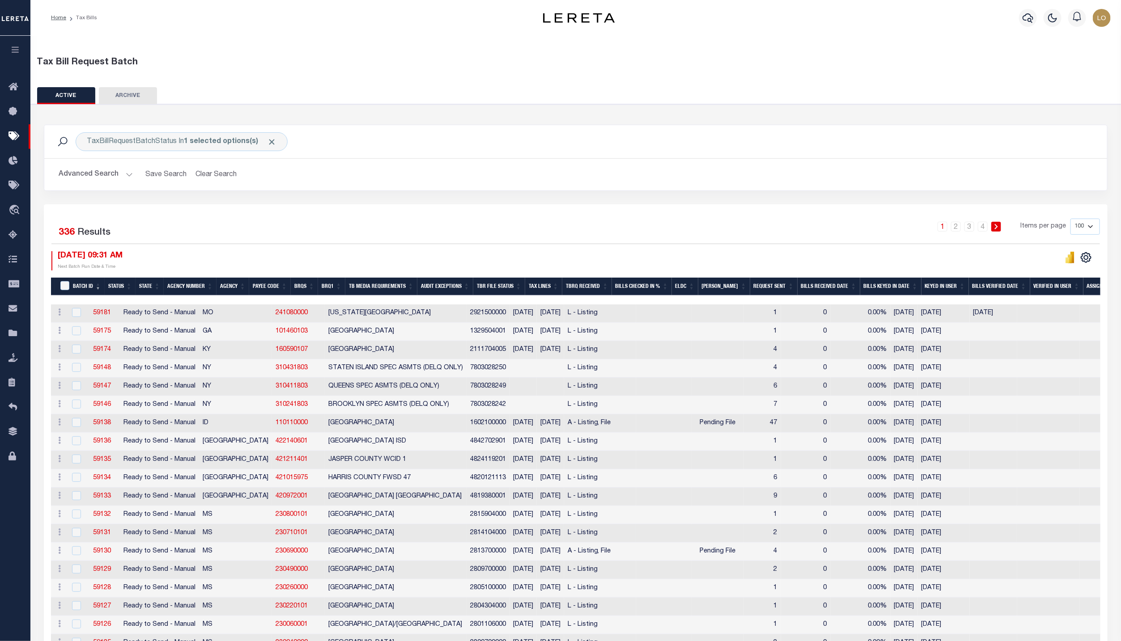
click at [466, 538] on td "2814104000" at bounding box center [487, 534] width 43 height 18
checkbox input "true"
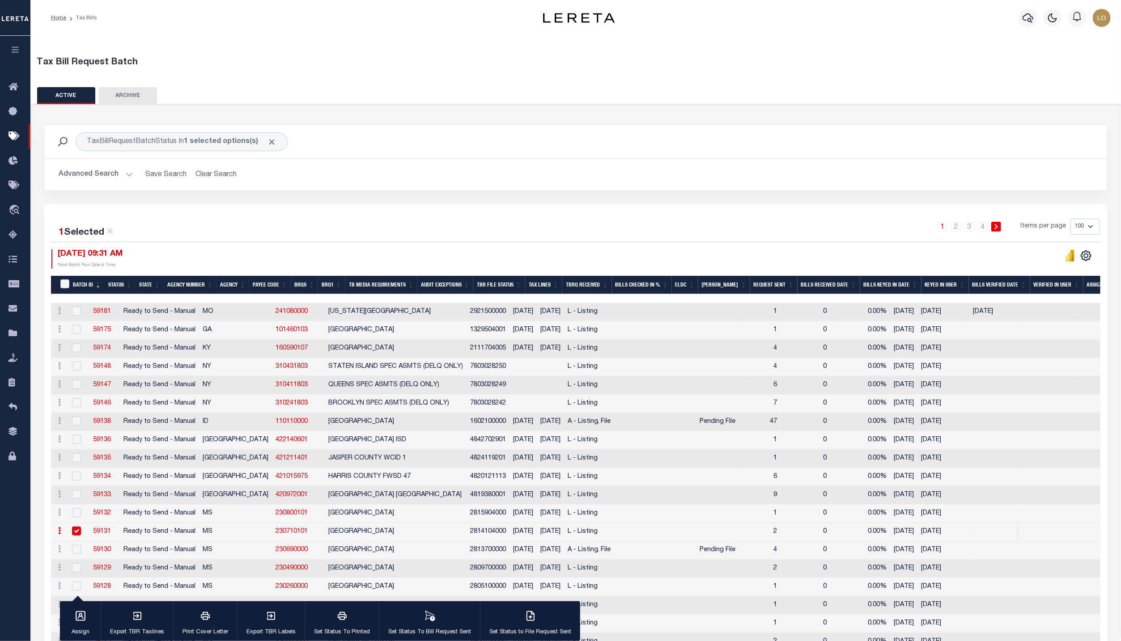
click at [545, 227] on div "1 2 3 4 Items per page 100 200 500 1000" at bounding box center [708, 230] width 783 height 23
